Goal: Register for event/course

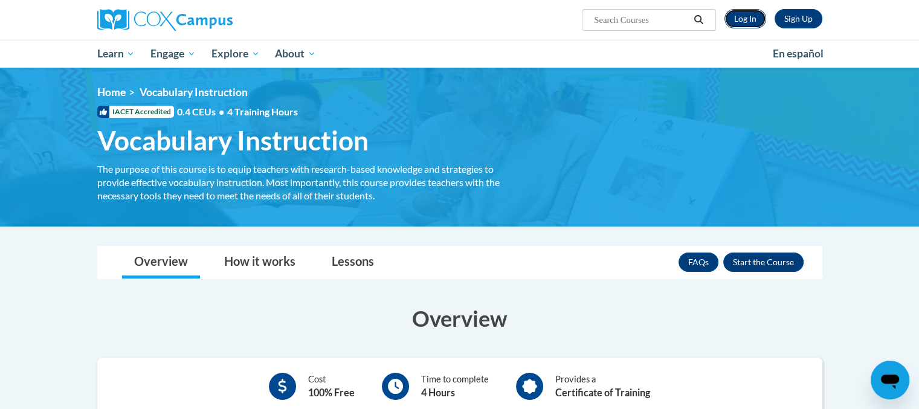
click at [738, 21] on link "Log In" at bounding box center [746, 18] width 42 height 19
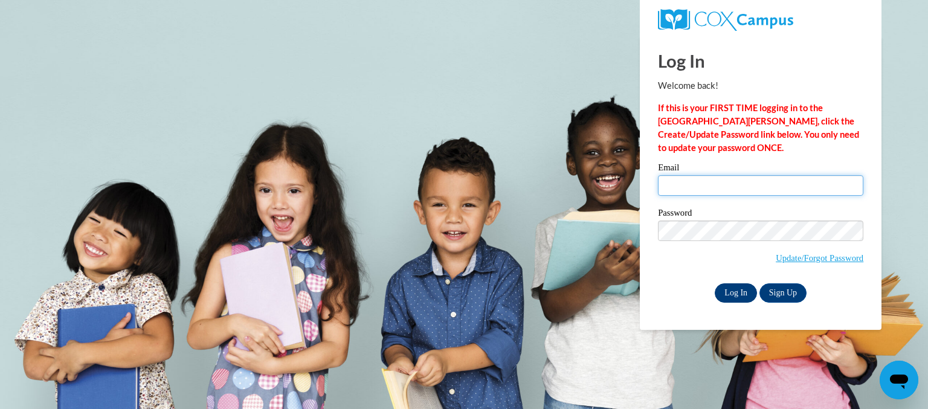
type input "aaron.butts@stephenscountyschools.org"
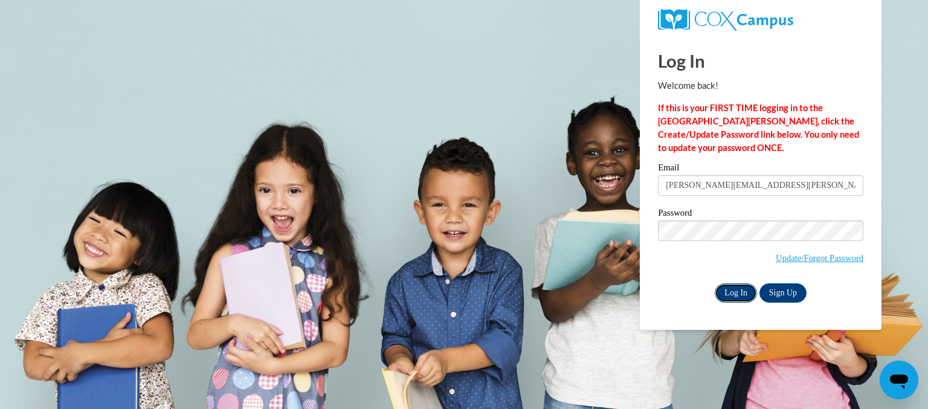
click at [731, 293] on input "Log In" at bounding box center [736, 292] width 42 height 19
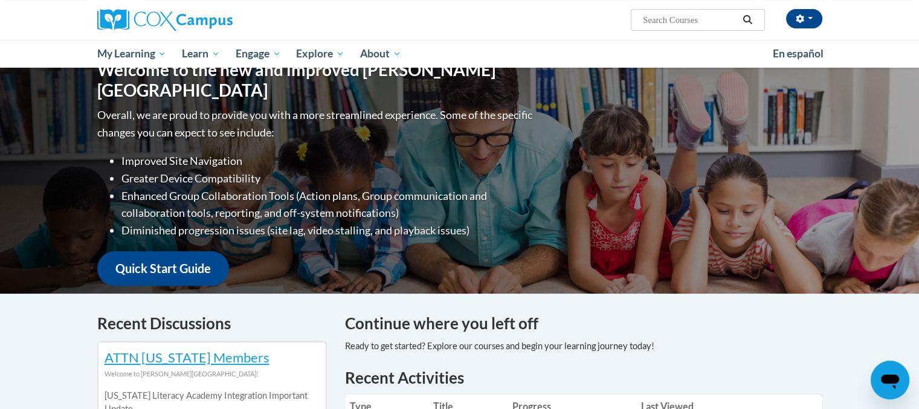
scroll to position [121, 0]
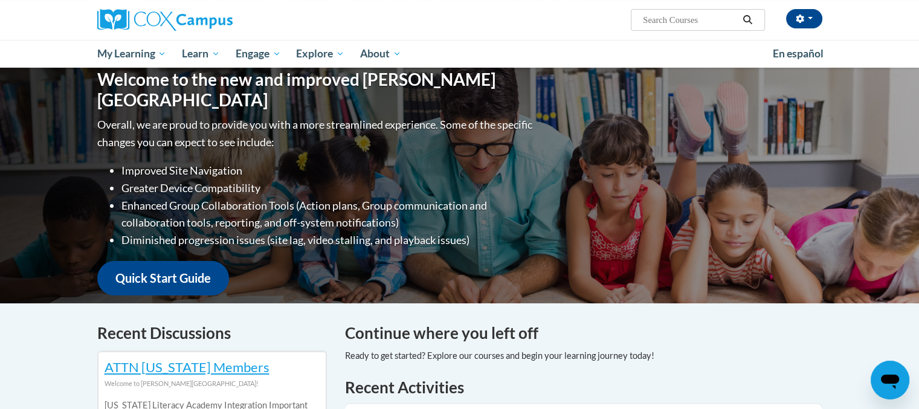
click at [674, 11] on span "Search Search..." at bounding box center [698, 20] width 134 height 22
click at [680, 25] on input "Search..." at bounding box center [690, 20] width 97 height 15
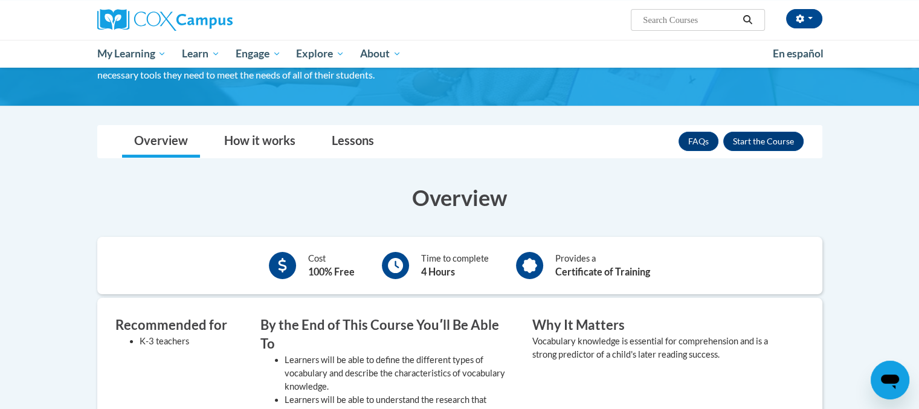
scroll to position [60, 0]
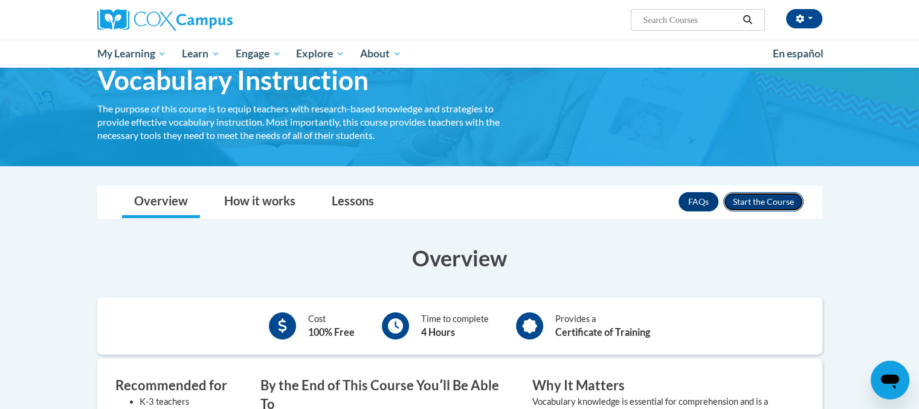
click at [773, 204] on button "Enroll" at bounding box center [763, 201] width 80 height 19
click at [769, 146] on div "<en>Home</en><fr>Accueil</fr><de>Zuhause</de><it>Casa</it><es>Casa</es><pt>Casa…" at bounding box center [459, 86] width 761 height 123
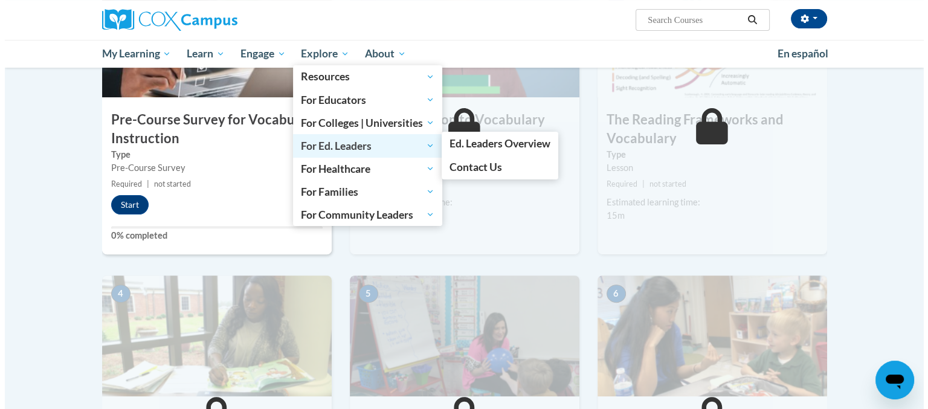
scroll to position [242, 0]
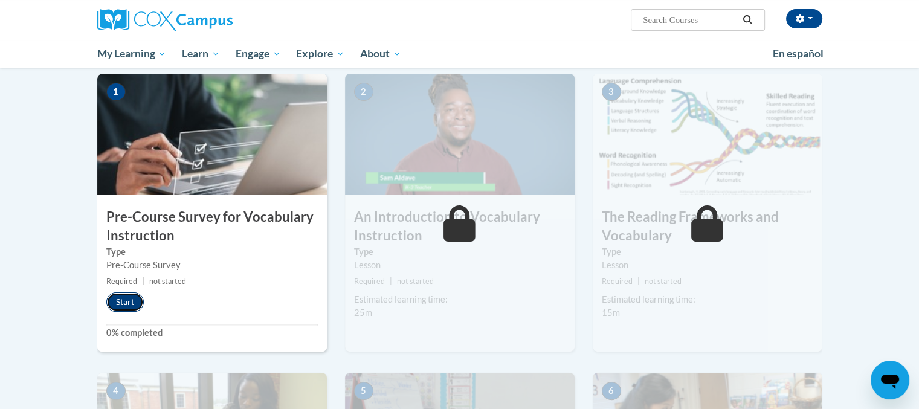
click at [119, 306] on button "Start" at bounding box center [124, 301] width 37 height 19
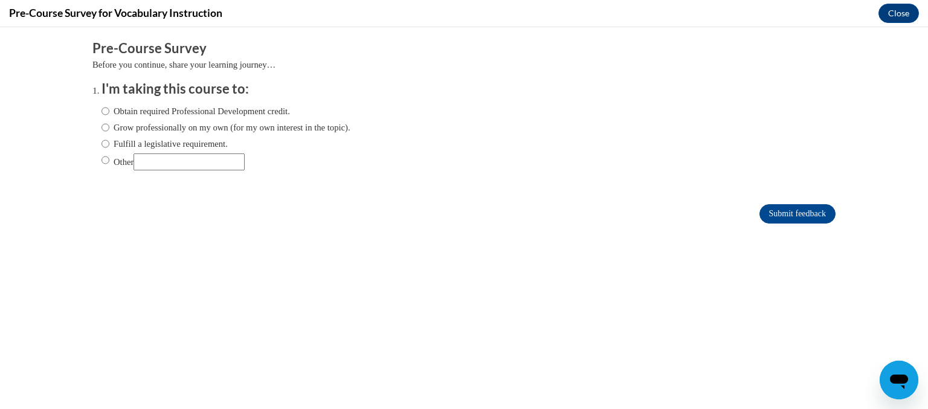
scroll to position [0, 0]
click at [794, 204] on input "Submit feedback" at bounding box center [798, 213] width 76 height 19
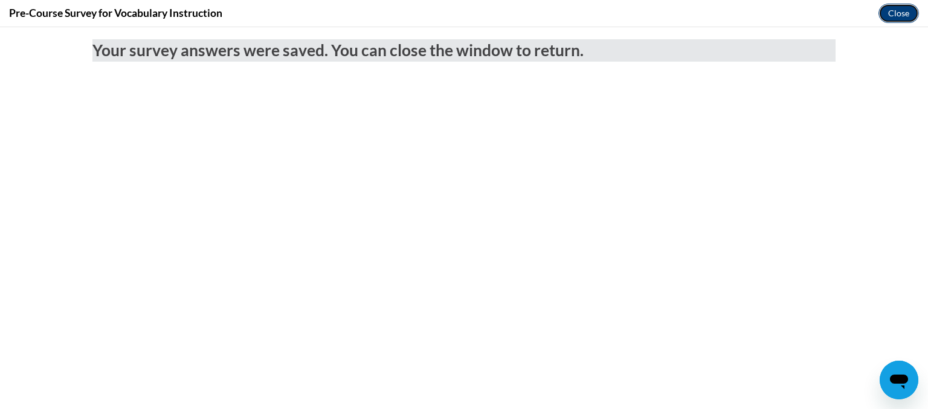
click at [890, 15] on button "Close" at bounding box center [899, 13] width 40 height 19
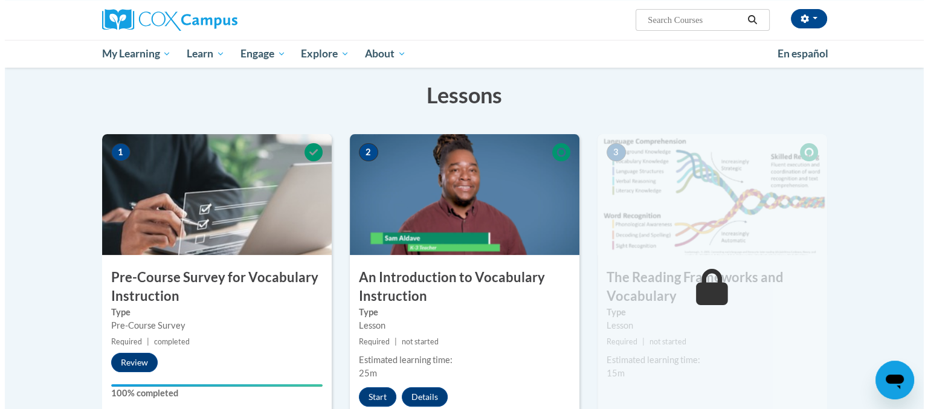
scroll to position [242, 0]
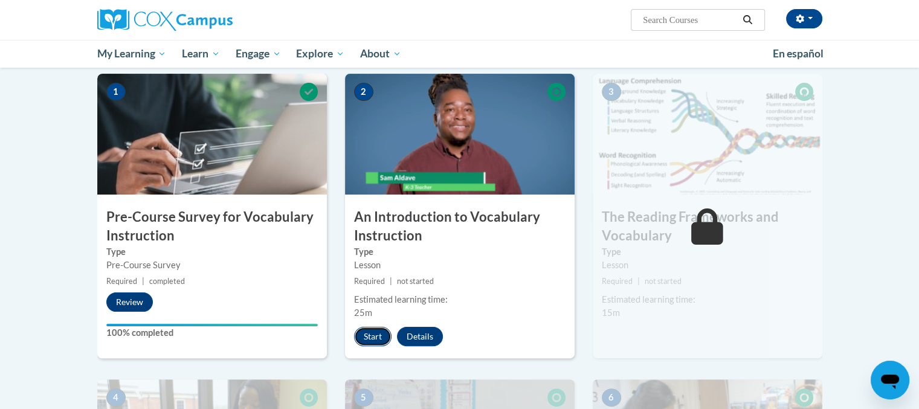
click at [370, 340] on button "Start" at bounding box center [372, 336] width 37 height 19
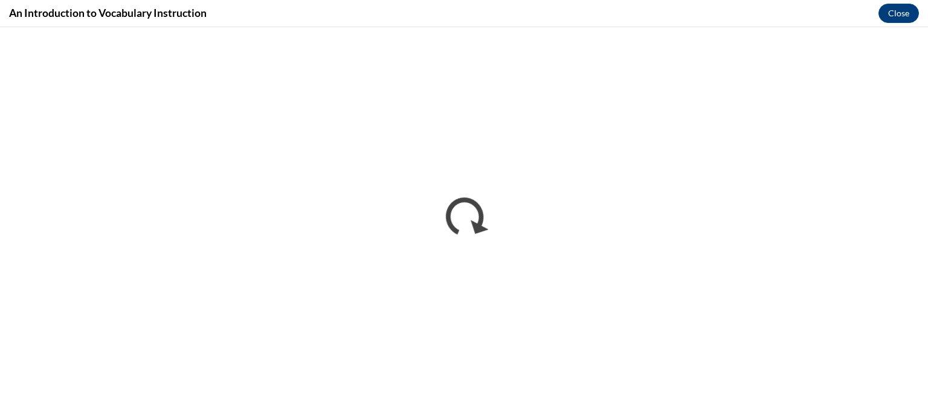
scroll to position [0, 0]
